Goal: Find specific fact: Find specific fact

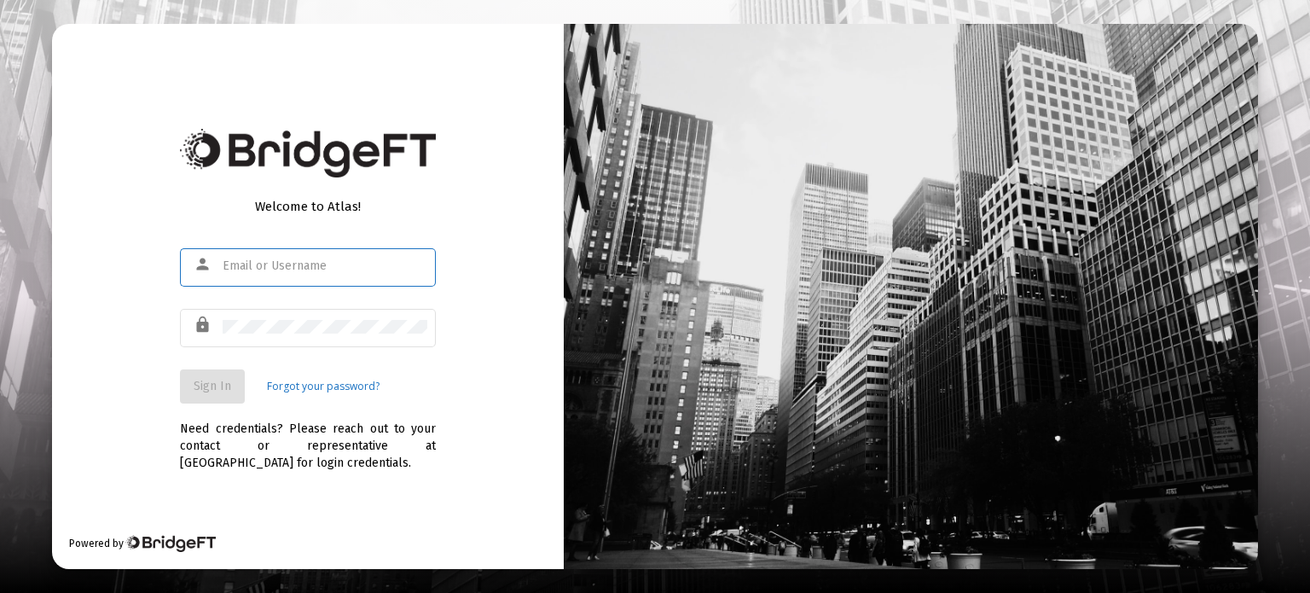
type input "[EMAIL_ADDRESS][DOMAIN_NAME]"
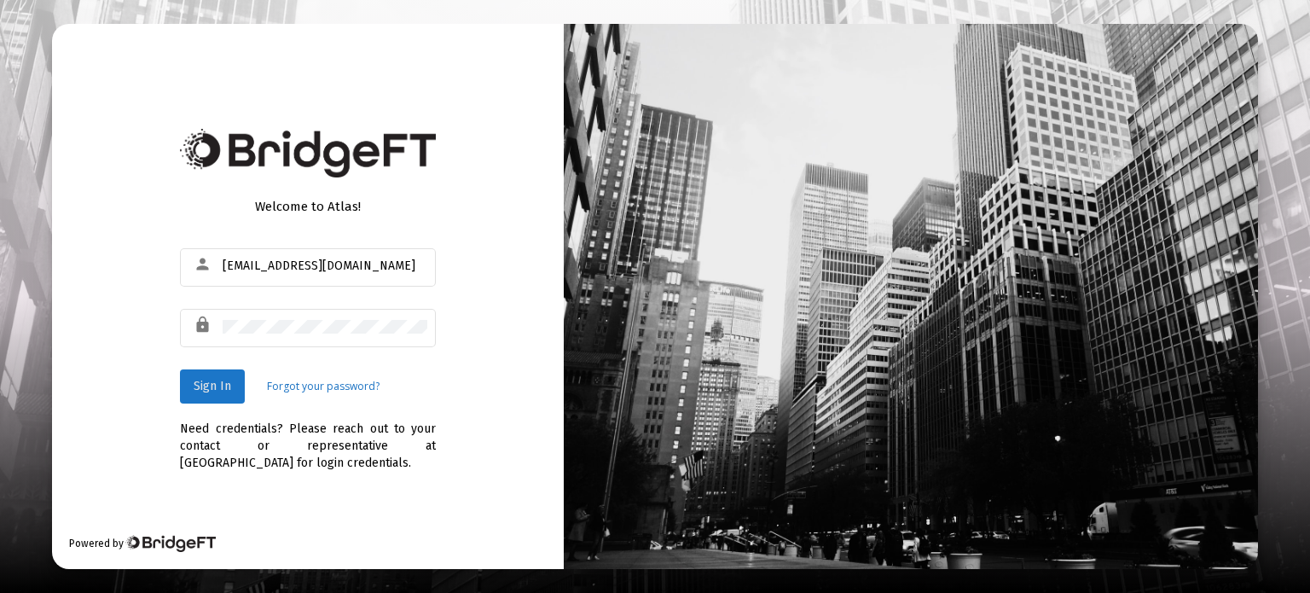
click at [212, 385] on span "Sign In" at bounding box center [213, 386] width 38 height 14
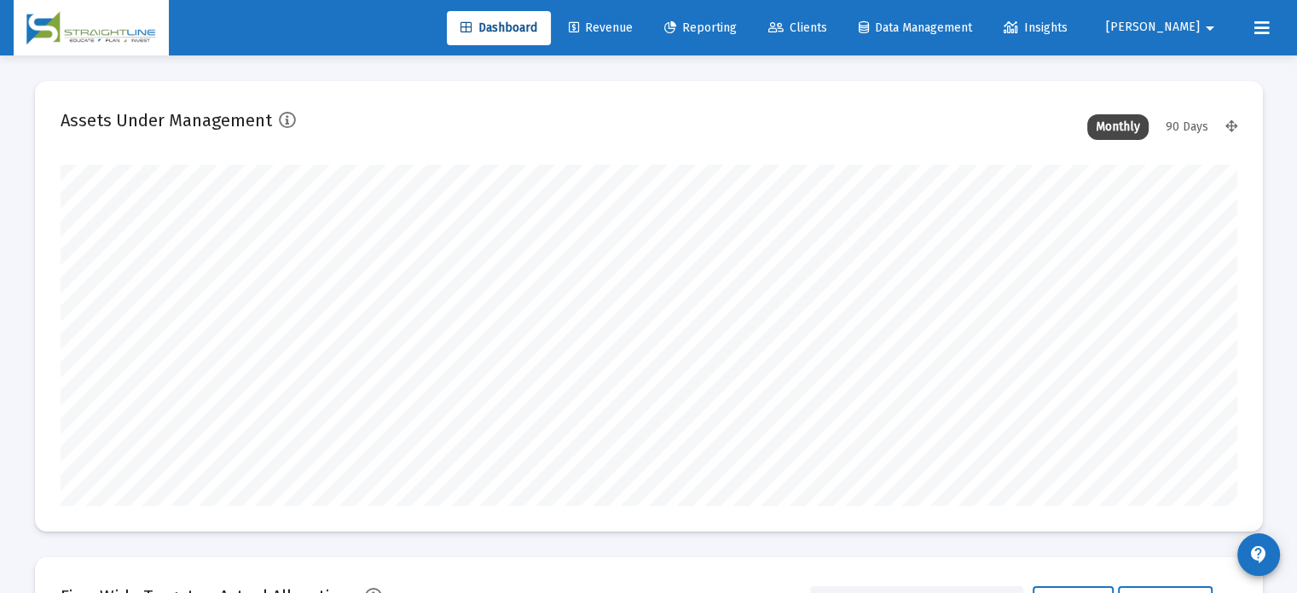
scroll to position [341, 634]
type input "[DATE]"
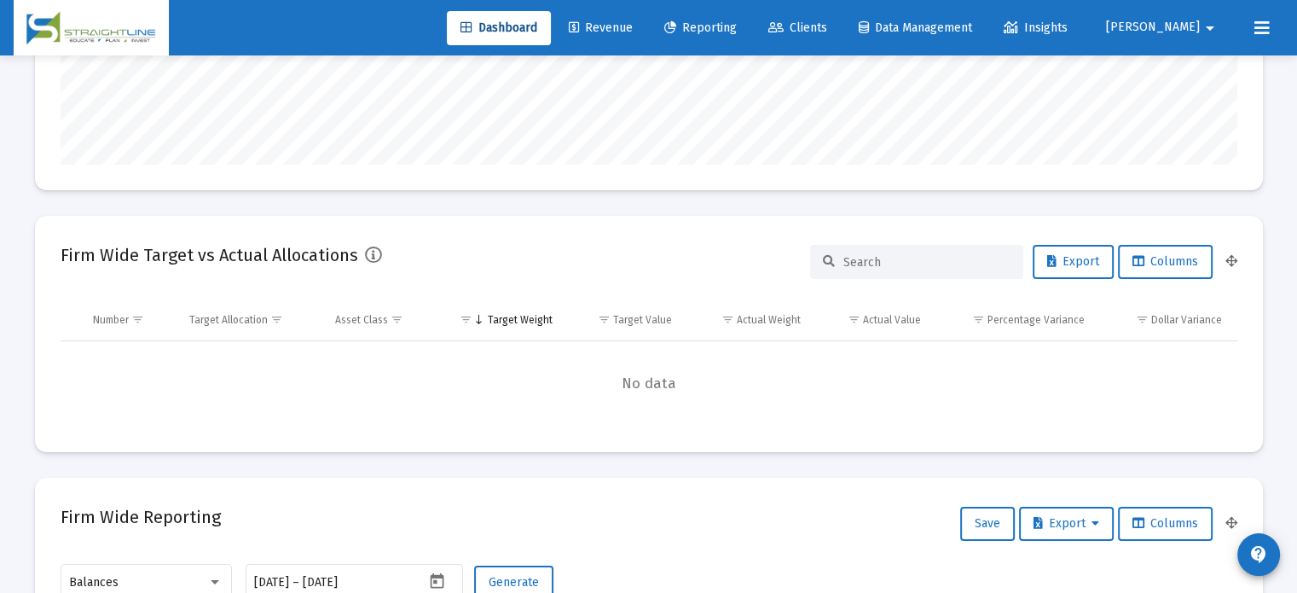
scroll to position [0, 0]
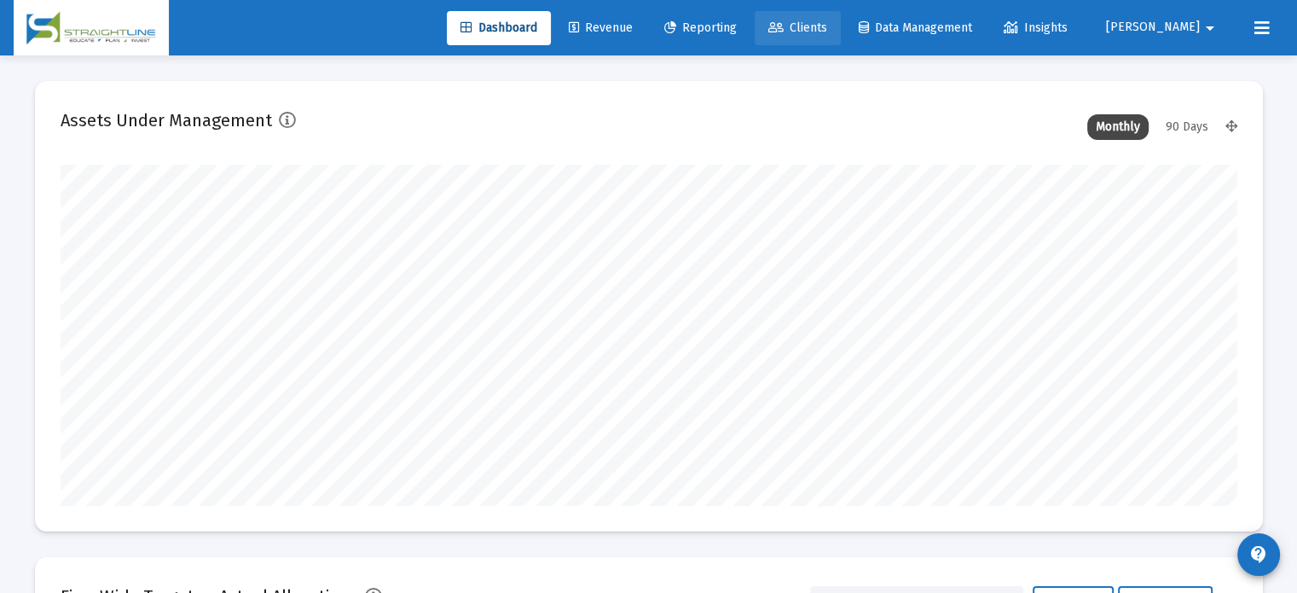
click at [827, 26] on span "Clients" at bounding box center [797, 27] width 59 height 14
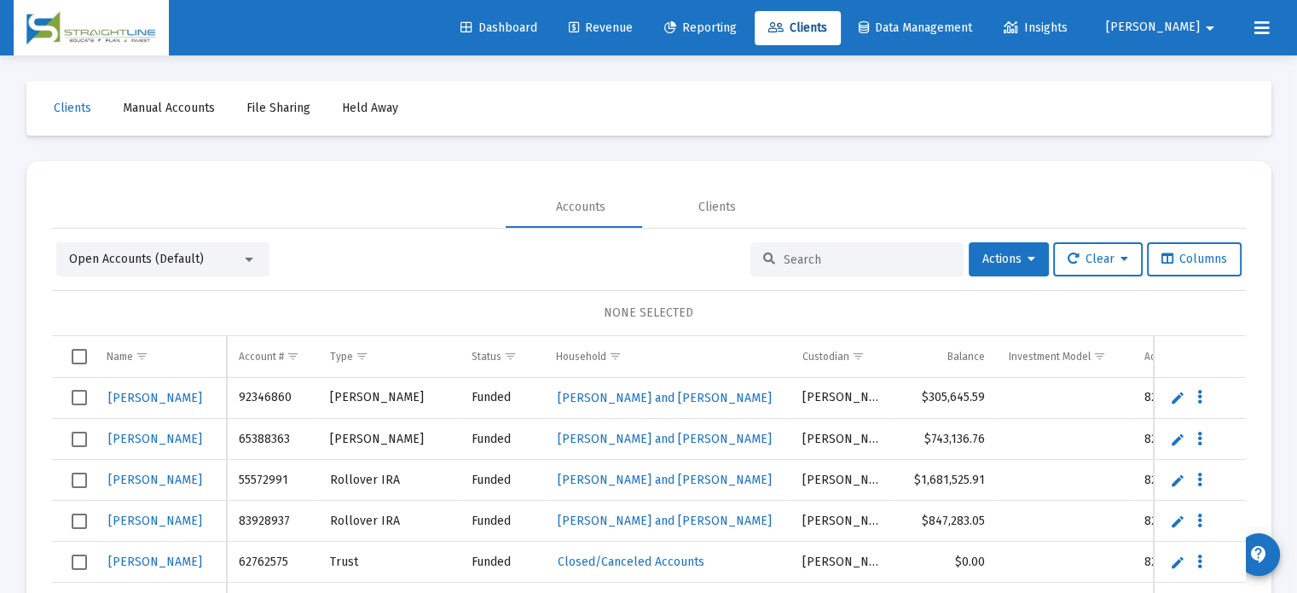
click at [800, 258] on input at bounding box center [867, 259] width 167 height 14
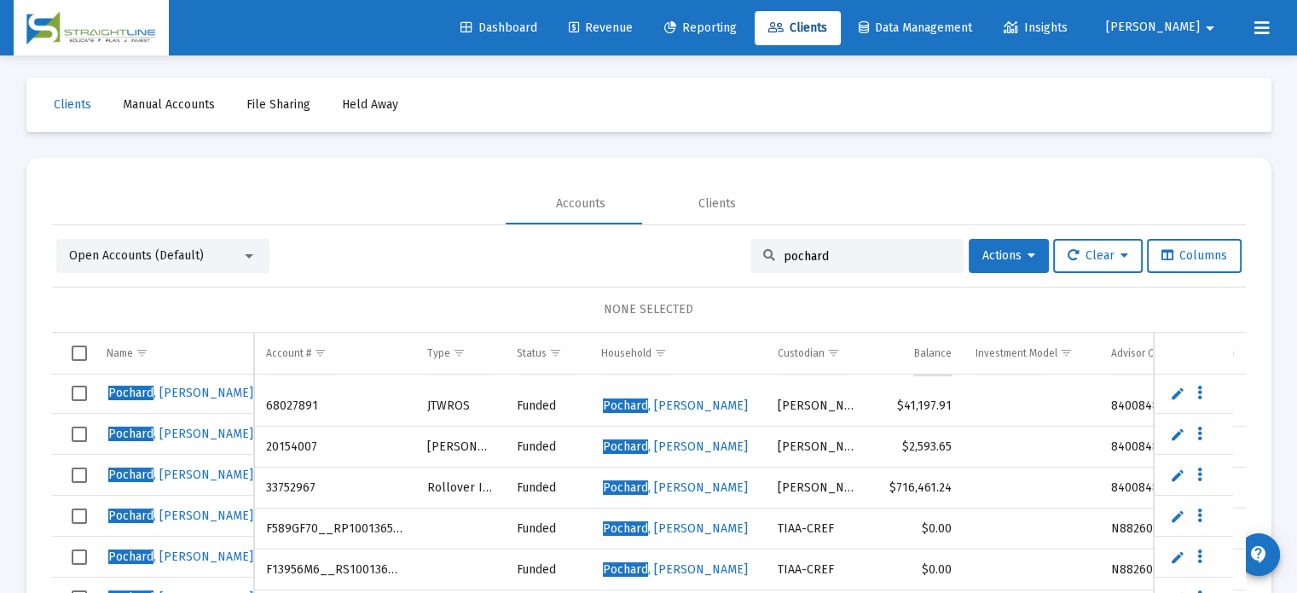
scroll to position [80, 0]
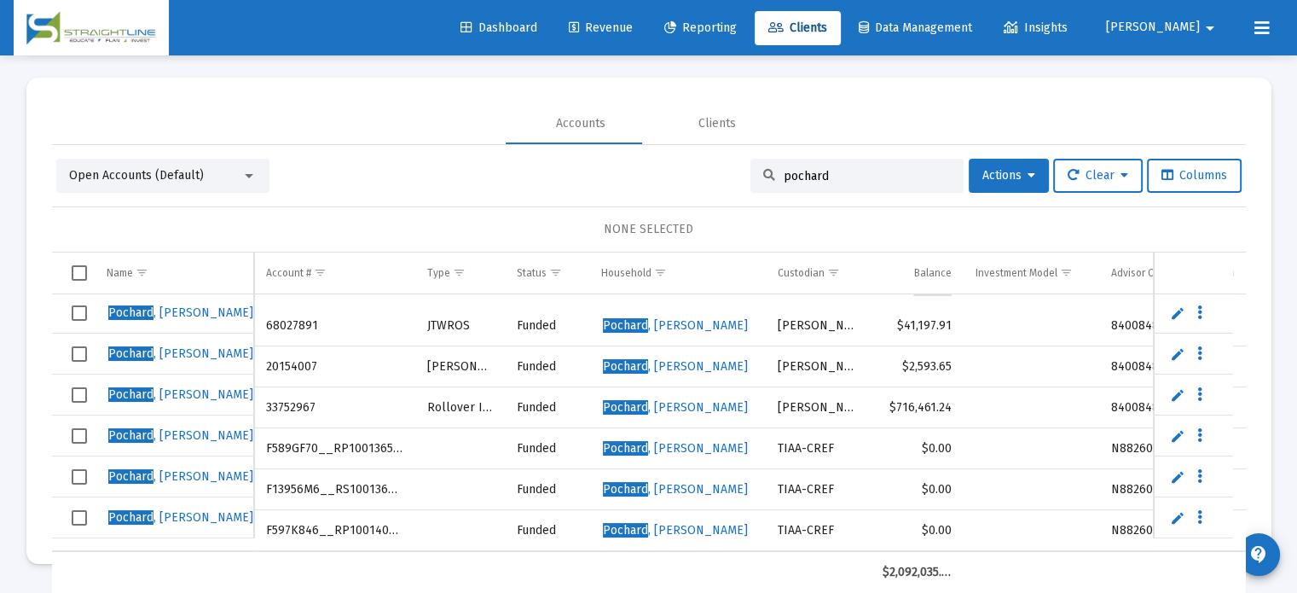
type input "pochard"
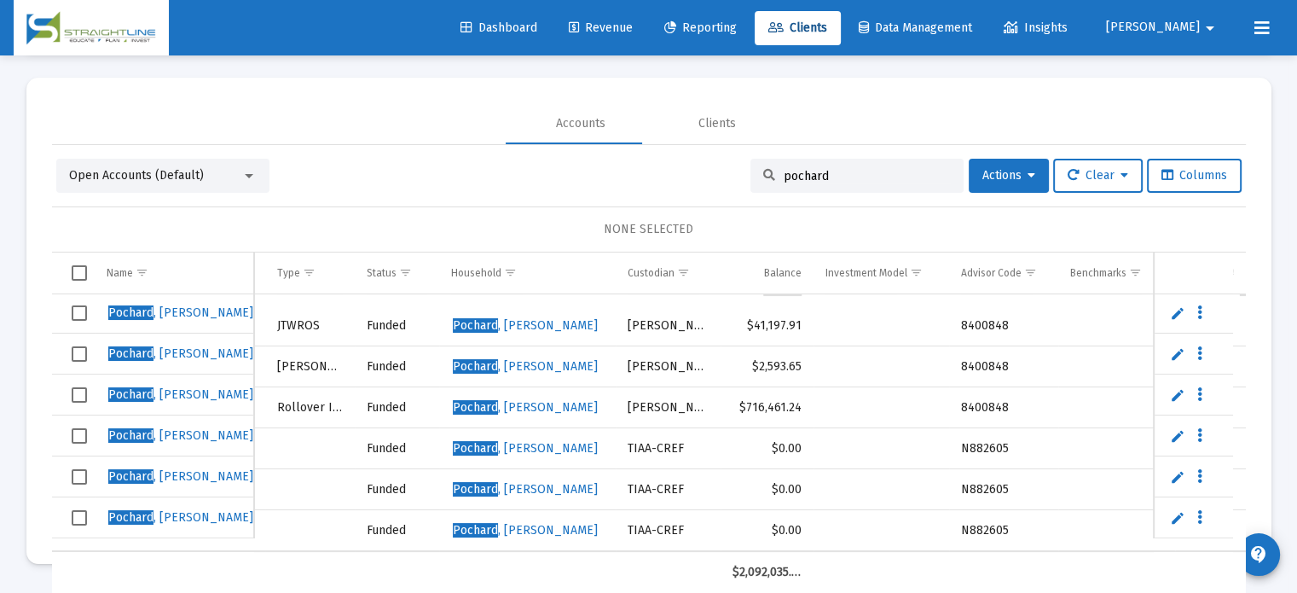
scroll to position [0, 0]
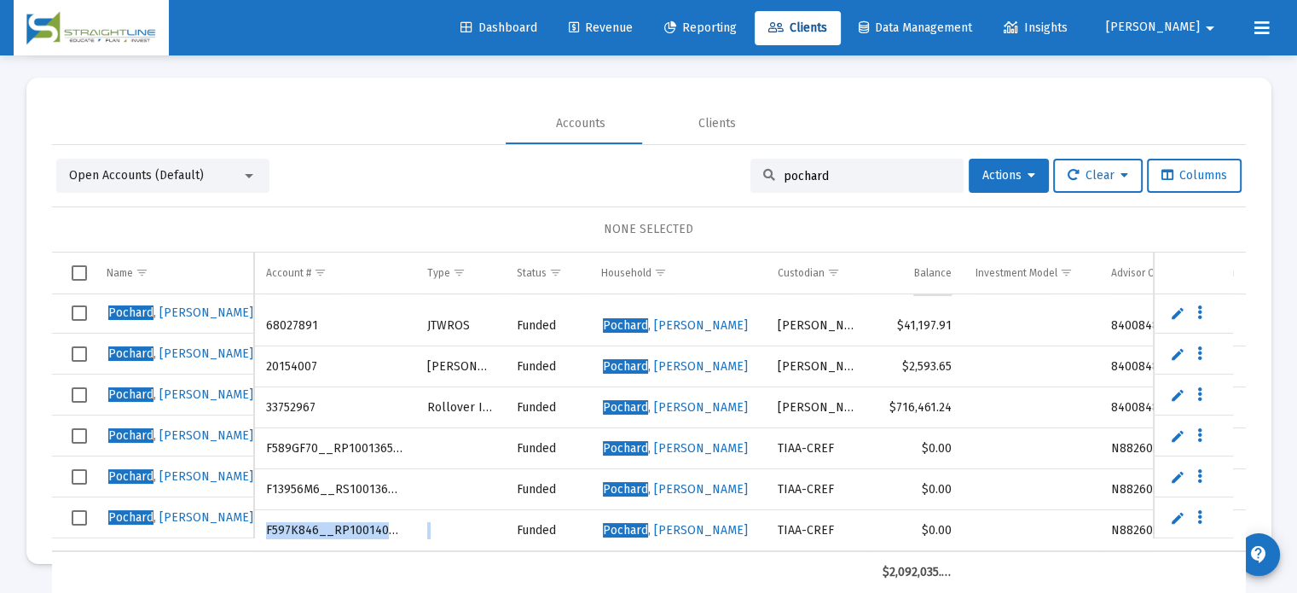
drag, startPoint x: 262, startPoint y: 518, endPoint x: 434, endPoint y: 503, distance: 172.9
click at [434, 510] on tr "[PERSON_NAME] ([PERSON_NAME]) F597K846__RP1001408918 Funded [PERSON_NAME] TIAA-…" at bounding box center [786, 530] width 1468 height 41
click at [406, 512] on td "F597K846__RP1001408918" at bounding box center [334, 530] width 160 height 41
drag, startPoint x: 263, startPoint y: 514, endPoint x: 403, endPoint y: 513, distance: 140.7
click at [403, 513] on td "F597K846__RP1001408918" at bounding box center [334, 530] width 160 height 41
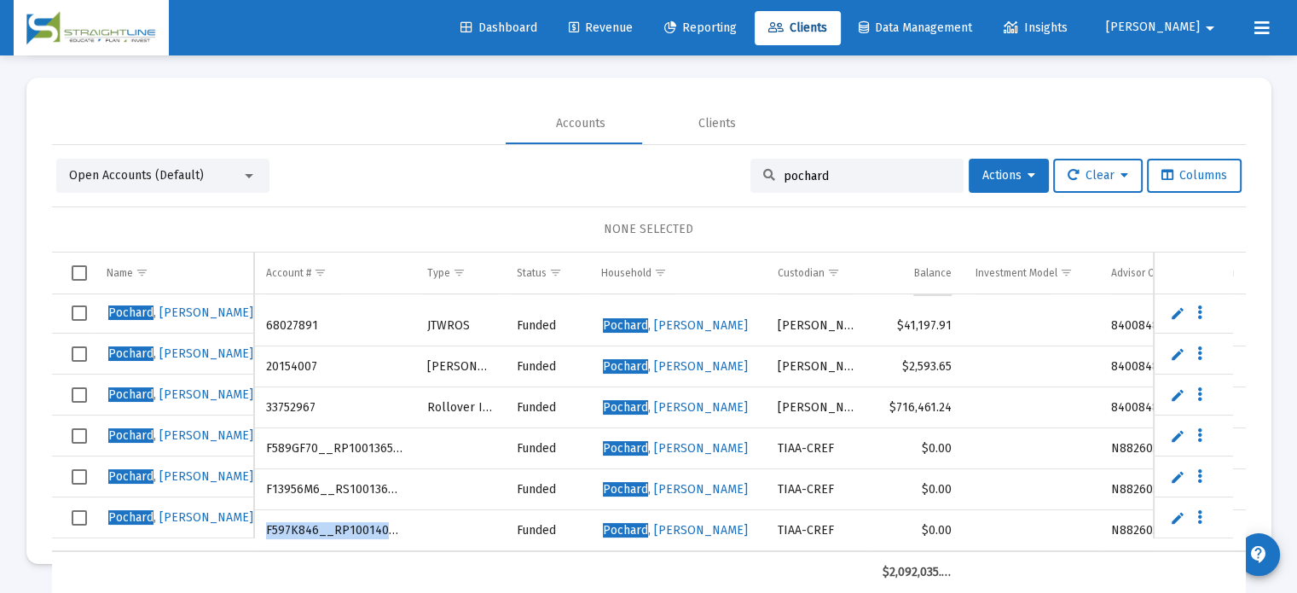
copy td "F597K846__RP1001408918"
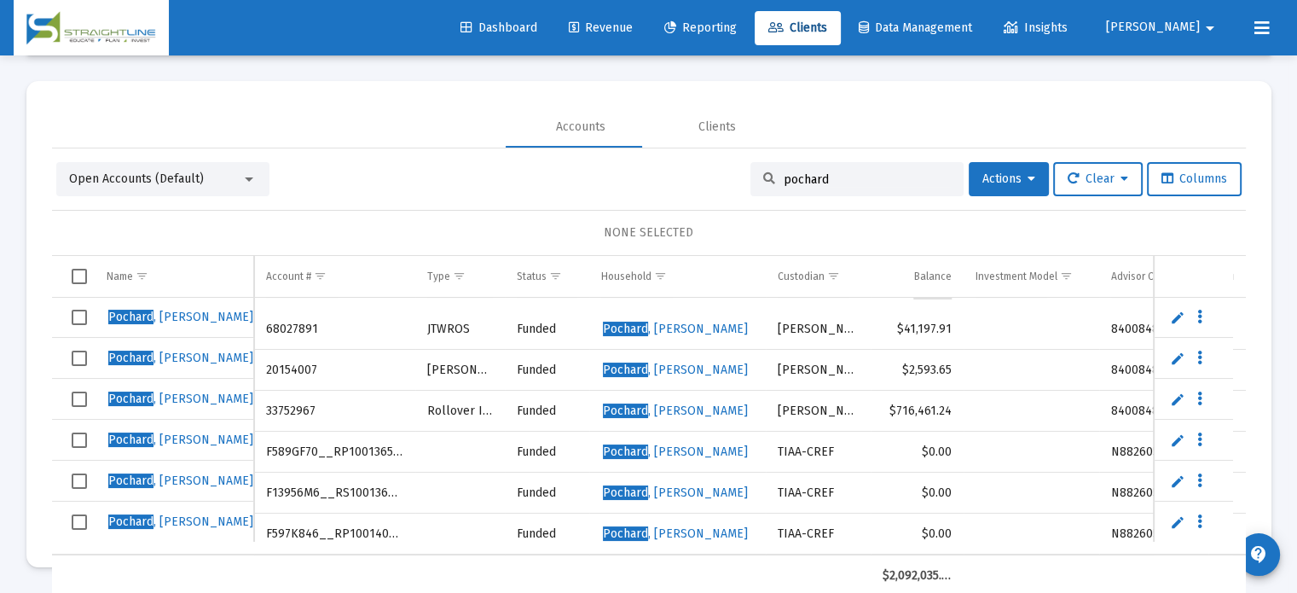
scroll to position [246, 0]
drag, startPoint x: 264, startPoint y: 517, endPoint x: 406, endPoint y: 510, distance: 142.6
click at [406, 513] on td "F597K846__RP1001408918" at bounding box center [334, 533] width 160 height 41
copy td "F597K846__RP1001408918"
click at [406, 513] on td "F597K846__RP1001408918" at bounding box center [334, 533] width 160 height 41
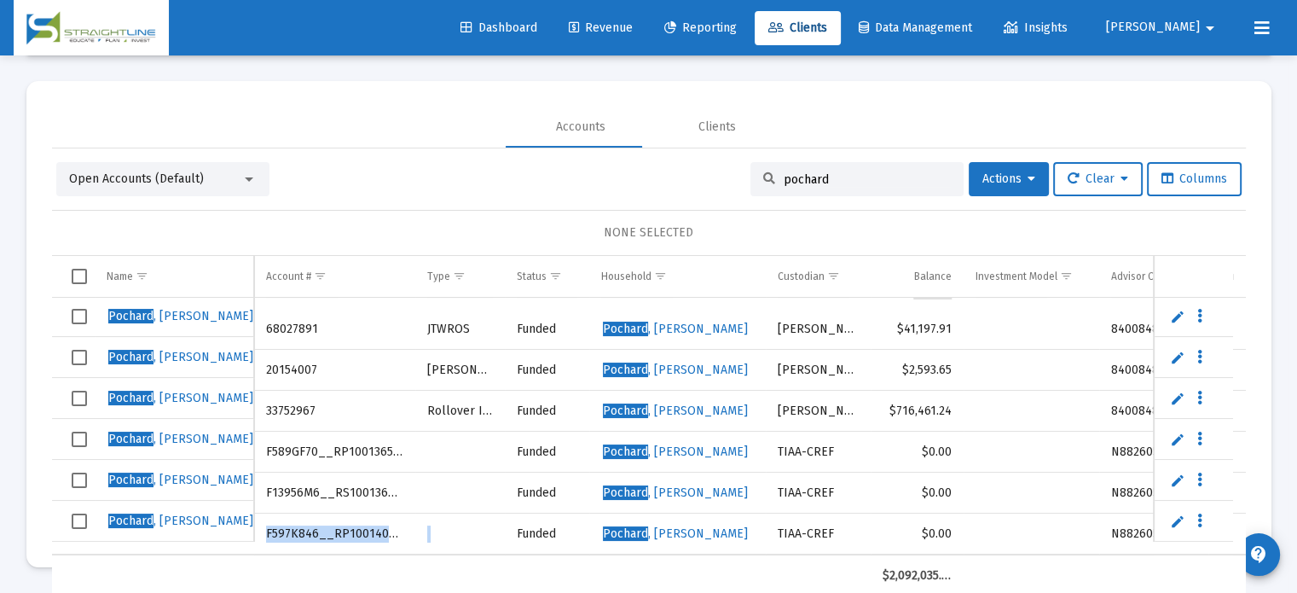
drag, startPoint x: 264, startPoint y: 523, endPoint x: 439, endPoint y: 540, distance: 175.7
click at [439, 540] on tr "[PERSON_NAME] ([PERSON_NAME]) F597K846__RP1001408918 Funded [PERSON_NAME] TIAA-…" at bounding box center [786, 533] width 1468 height 41
click at [439, 540] on td "Data grid" at bounding box center [460, 533] width 90 height 41
drag, startPoint x: 423, startPoint y: 533, endPoint x: 411, endPoint y: 514, distance: 22.2
click at [417, 533] on td "Data grid" at bounding box center [460, 533] width 90 height 41
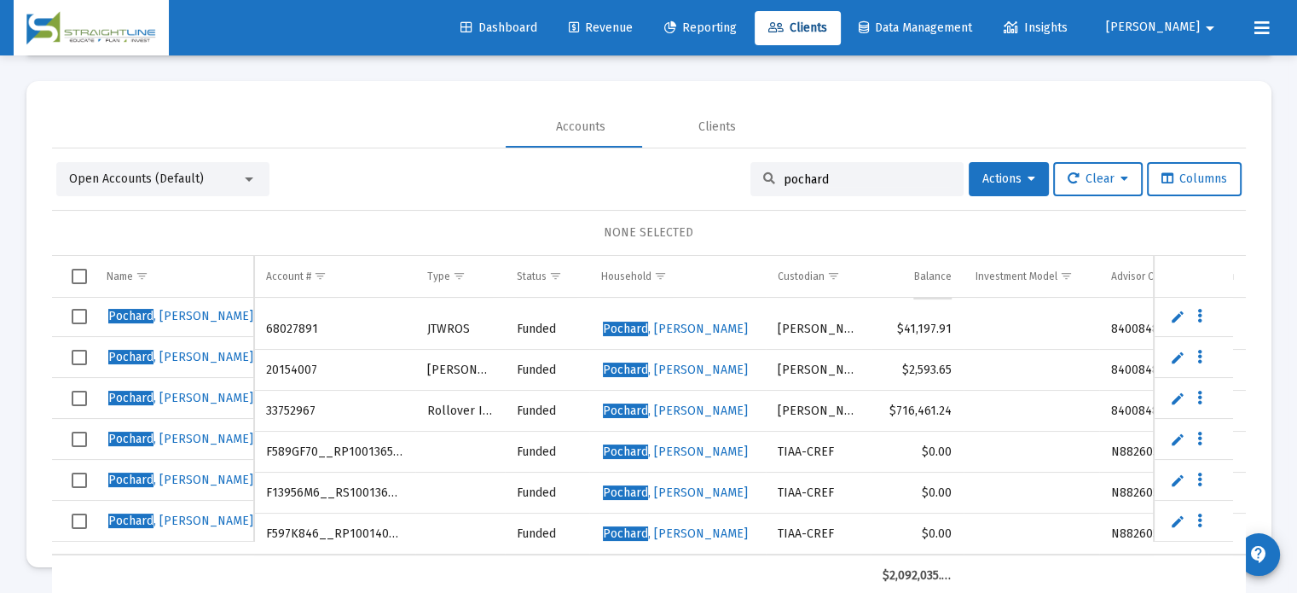
click at [263, 518] on td "F597K846__RP1001408918" at bounding box center [334, 533] width 160 height 41
drag, startPoint x: 263, startPoint y: 518, endPoint x: 406, endPoint y: 518, distance: 143.3
click at [406, 518] on td "F597K846__RP1001408918" at bounding box center [334, 533] width 160 height 41
copy td "F597K846__RP1001408918"
